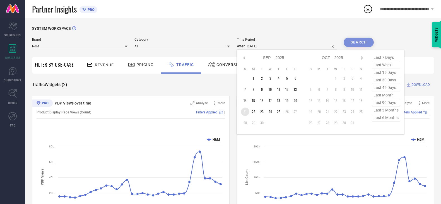
select select "8"
select select "2025"
select select "9"
select select "2025"
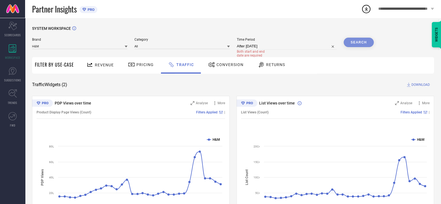
click at [281, 26] on div "SYSTEM WORKSPACE" at bounding box center [233, 31] width 402 height 11
select select "8"
select select "2025"
select select "9"
select select "2025"
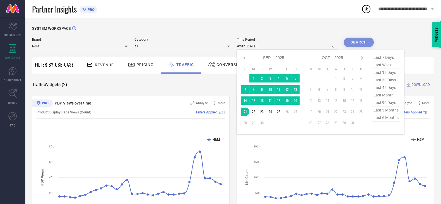
click at [255, 46] on input "After [DATE]" at bounding box center [287, 46] width 100 height 7
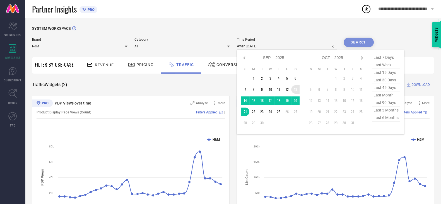
type input "[DATE] to [DATE]"
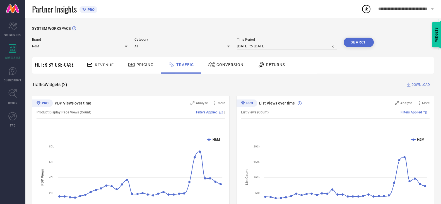
select select "8"
select select "2025"
select select "9"
select select "2025"
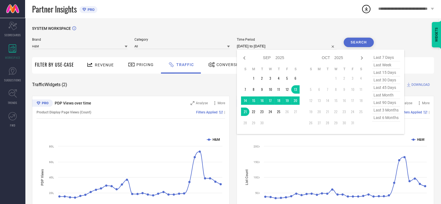
click at [273, 46] on input "[DATE] to [DATE]" at bounding box center [287, 46] width 100 height 7
type input "After [DATE]"
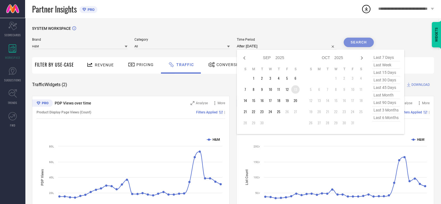
click at [298, 89] on td "13" at bounding box center [295, 89] width 8 height 8
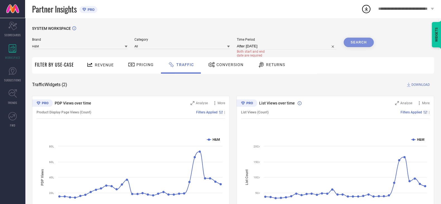
click at [303, 33] on div "SYSTEM WORKSPACE" at bounding box center [233, 31] width 402 height 11
select select "8"
select select "2025"
select select "9"
select select "2025"
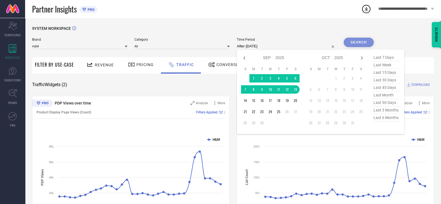
click at [265, 50] on div "After [DATE] Jan Feb Mar Apr May Jun [DATE] Aug Sep Oct Nov [DATE] 2016 2017 20…" at bounding box center [287, 46] width 100 height 7
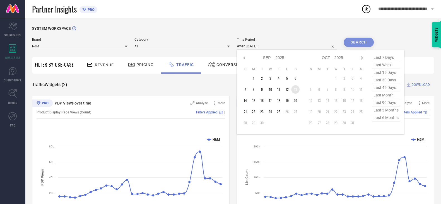
type input "[DATE] to [DATE]"
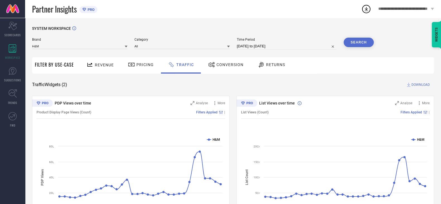
click at [357, 44] on button "Search" at bounding box center [359, 42] width 30 height 9
